Goal: Task Accomplishment & Management: Manage account settings

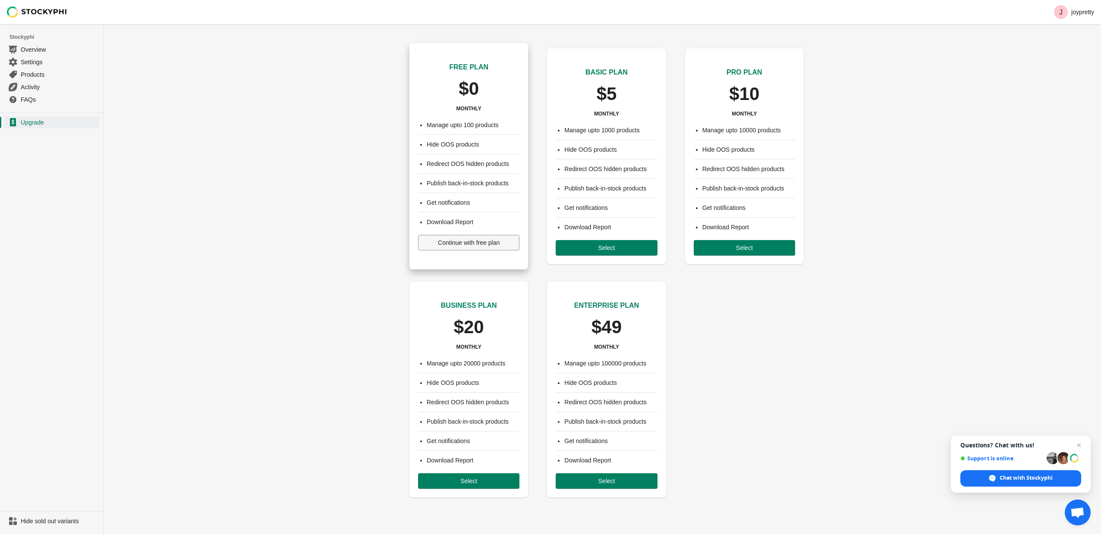
click at [443, 243] on span "Continue with free plan" at bounding box center [469, 242] width 62 height 7
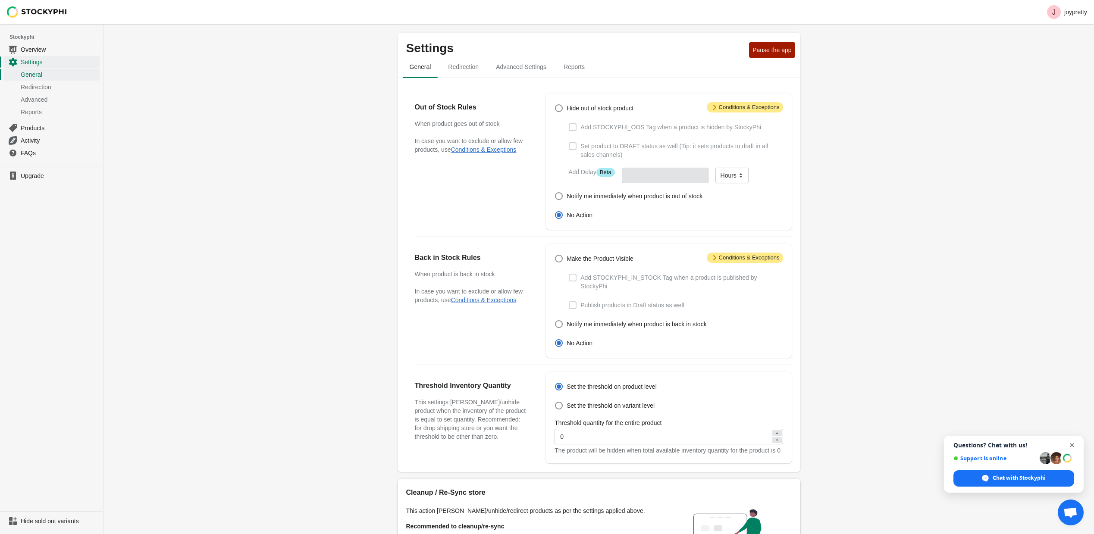
click at [1074, 445] on span "Open chat" at bounding box center [1072, 445] width 11 height 11
click at [733, 173] on select "Minutes Hours Days" at bounding box center [732, 176] width 33 height 16
click at [733, 174] on select "Minutes Hours Days" at bounding box center [732, 176] width 33 height 16
click at [34, 122] on link "Products" at bounding box center [51, 128] width 96 height 13
click at [35, 125] on span "Products" at bounding box center [59, 128] width 77 height 9
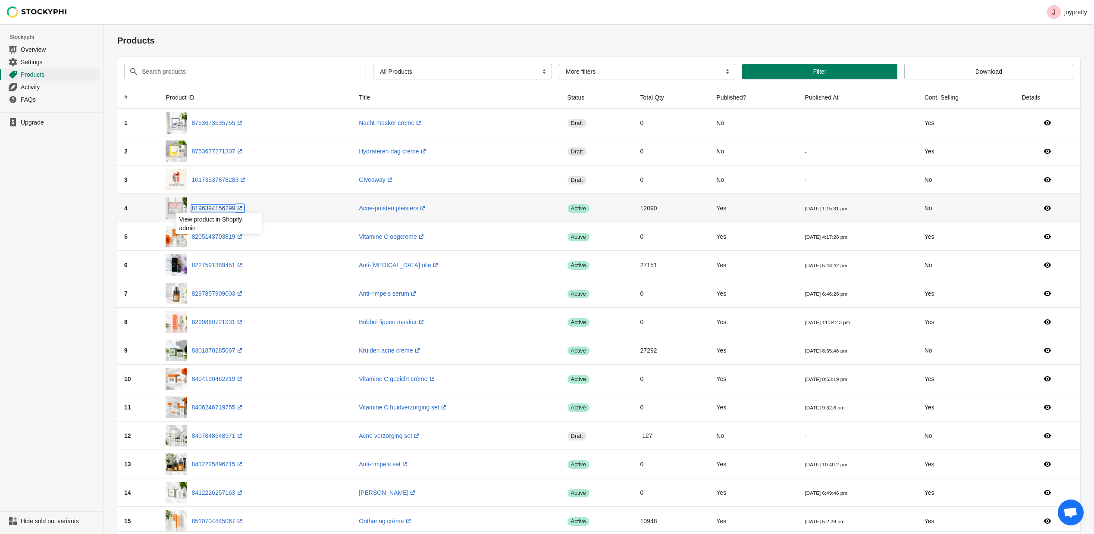
click at [202, 207] on link "8196394156299 (opens a new window)" at bounding box center [218, 208] width 52 height 7
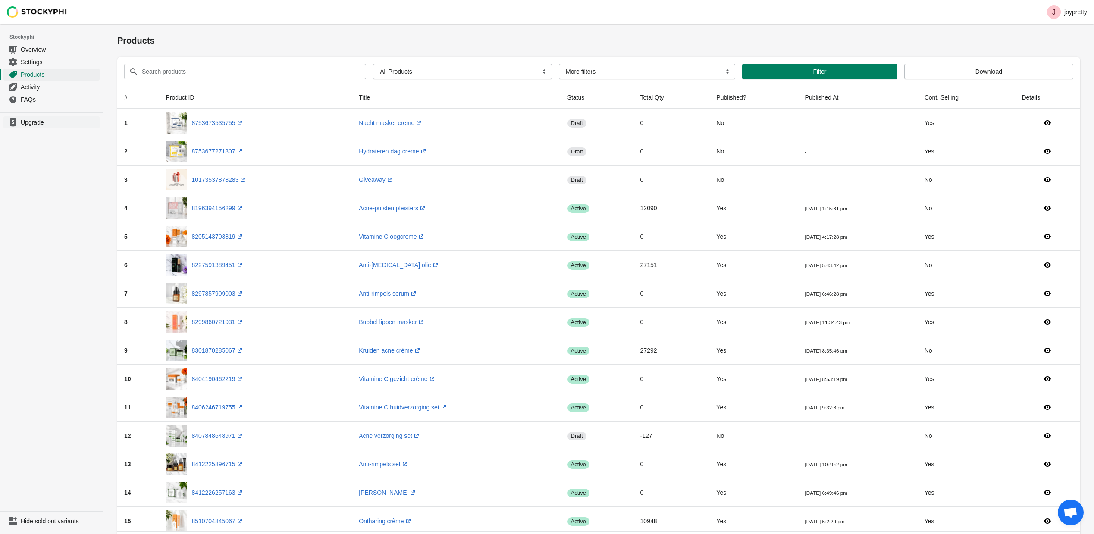
click at [44, 124] on span "Upgrade" at bounding box center [59, 122] width 77 height 9
